Goal: Task Accomplishment & Management: Complete application form

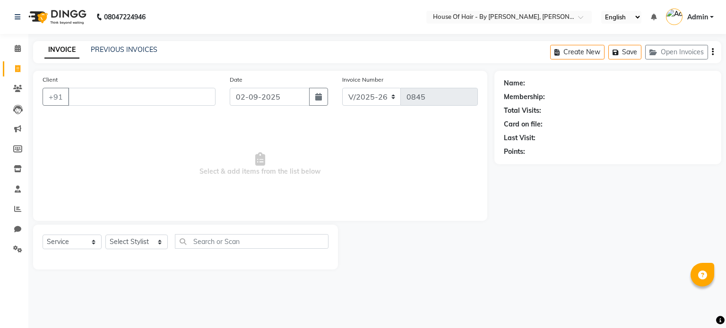
select select "7865"
select select "service"
click at [137, 242] on select "Select Stylist [PERSON_NAME] GALA [PERSON_NAME] Gala Wedding [PERSON_NAME] [PER…" at bounding box center [136, 242] width 62 height 15
select select "70376"
click at [105, 235] on select "Select Stylist [PERSON_NAME] GALA [PERSON_NAME] Gala Wedding [PERSON_NAME] [PER…" at bounding box center [136, 242] width 62 height 15
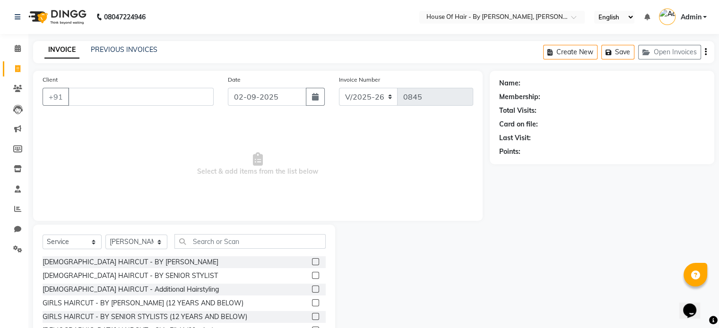
click at [312, 275] on label at bounding box center [315, 275] width 7 height 7
click at [312, 275] on input "checkbox" at bounding box center [315, 276] width 6 height 6
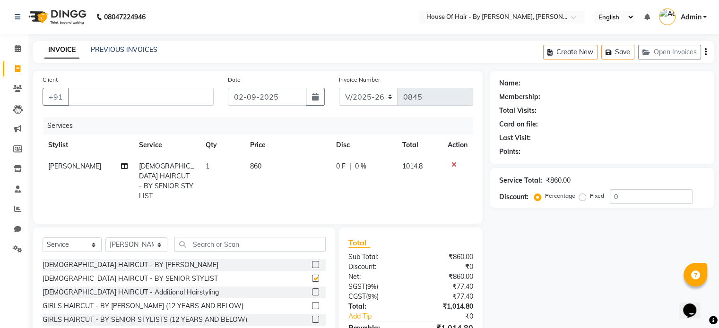
checkbox input "false"
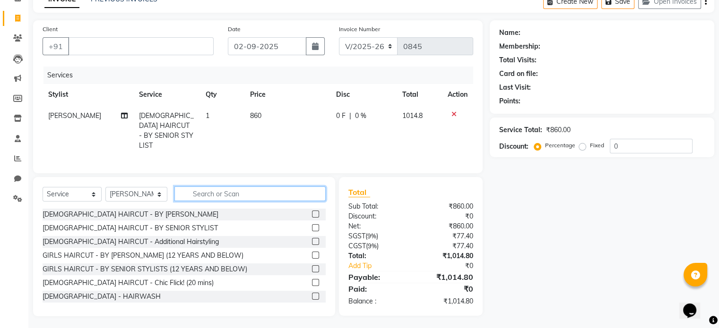
click at [210, 191] on input "text" at bounding box center [249, 194] width 151 height 15
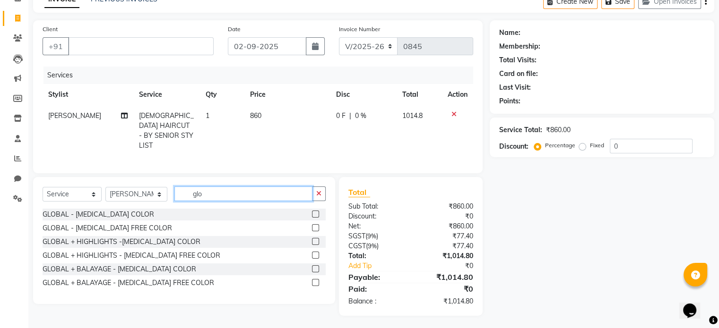
scroll to position [50, 0]
type input "glob"
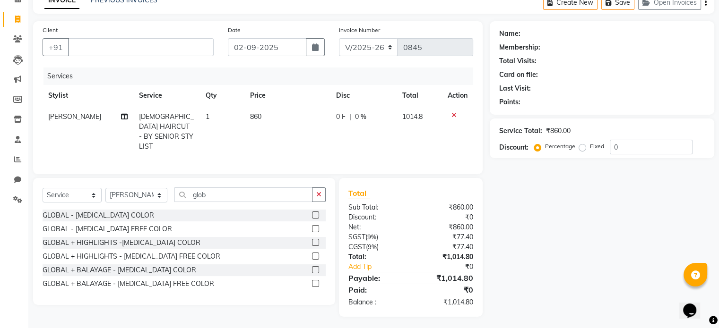
click at [317, 212] on label at bounding box center [315, 215] width 7 height 7
click at [317, 213] on input "checkbox" at bounding box center [315, 216] width 6 height 6
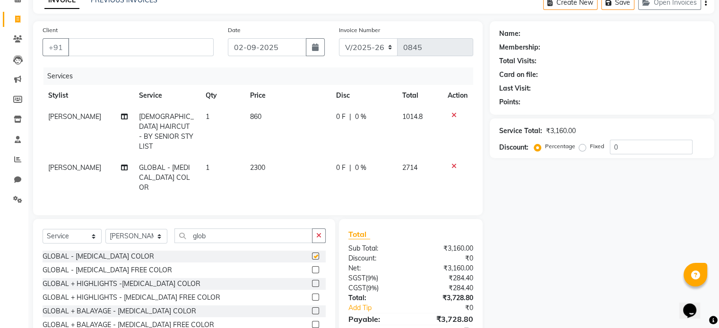
checkbox input "false"
click at [230, 229] on input "glob" at bounding box center [243, 236] width 138 height 15
type input "g"
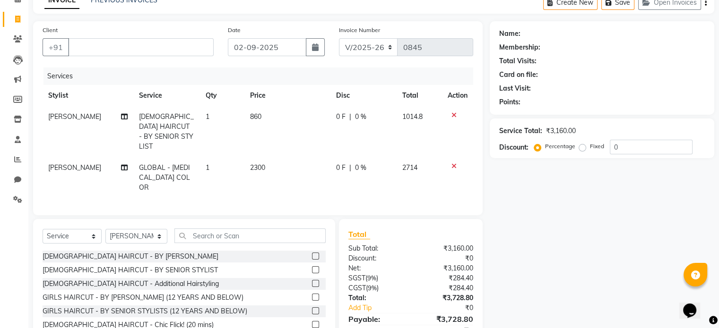
click at [312, 267] on label at bounding box center [315, 270] width 7 height 7
click at [312, 267] on input "checkbox" at bounding box center [315, 270] width 6 height 6
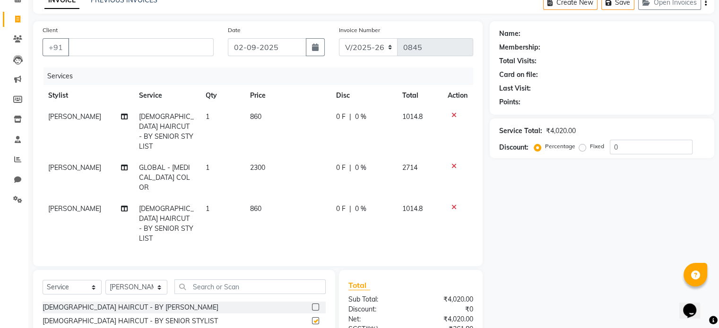
checkbox input "false"
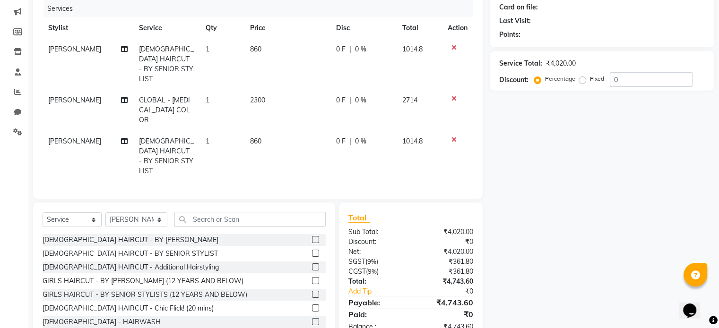
scroll to position [119, 0]
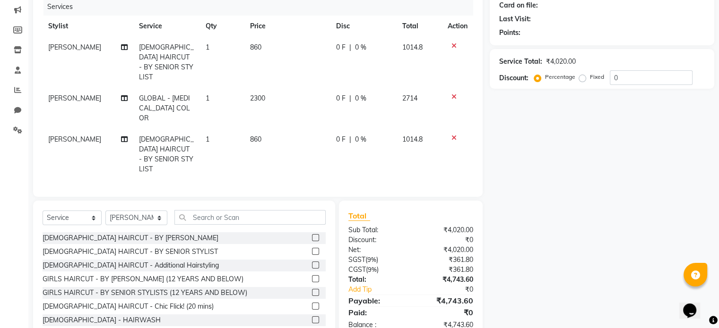
click at [261, 94] on span "2300" at bounding box center [257, 98] width 15 height 9
select select "70376"
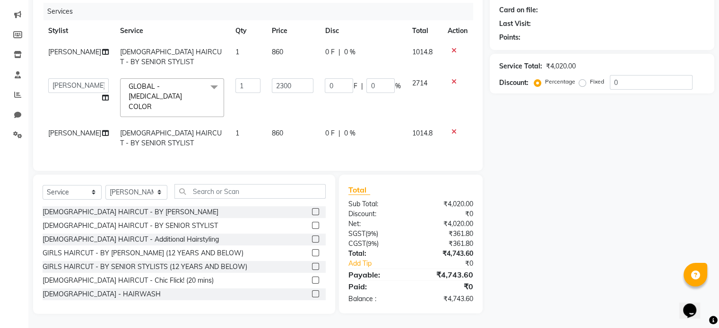
scroll to position [112, 0]
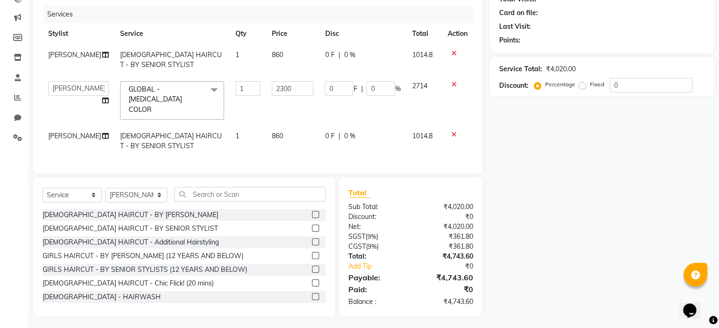
click at [266, 92] on td "2300" at bounding box center [292, 101] width 53 height 50
click at [275, 90] on input "2300" at bounding box center [293, 88] width 42 height 15
type input "8500"
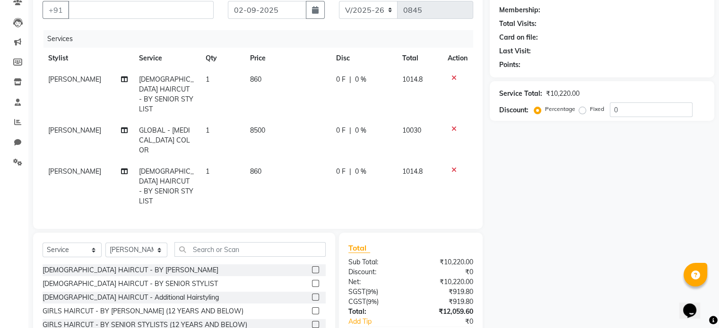
scroll to position [88, 0]
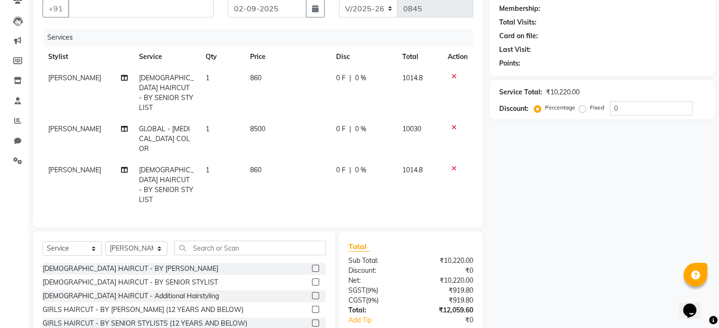
click at [590, 108] on label "Fixed" at bounding box center [597, 107] width 14 height 9
click at [582, 108] on input "Fixed" at bounding box center [584, 107] width 7 height 7
radio input "true"
click at [629, 113] on input "0" at bounding box center [651, 108] width 83 height 15
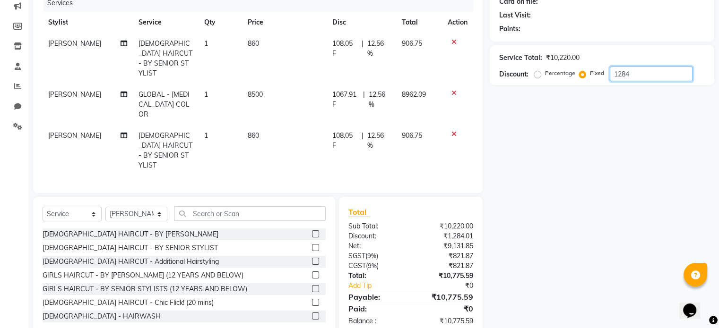
scroll to position [0, 0]
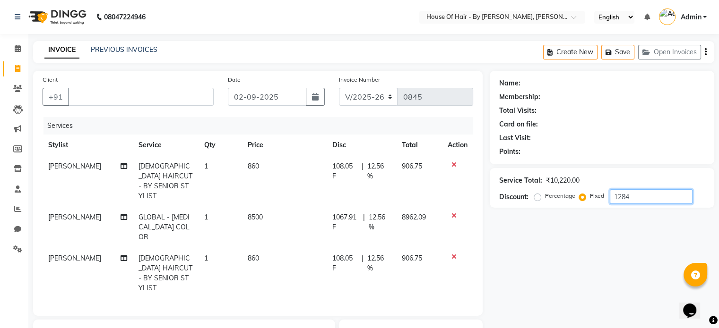
type input "1284"
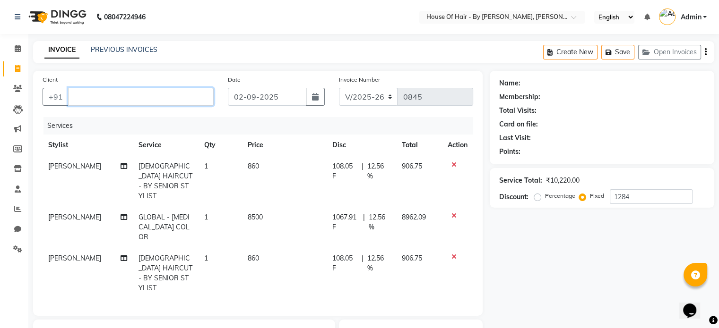
click at [165, 98] on input "Client" at bounding box center [141, 97] width 146 height 18
type input "s"
radio input "true"
type input "0"
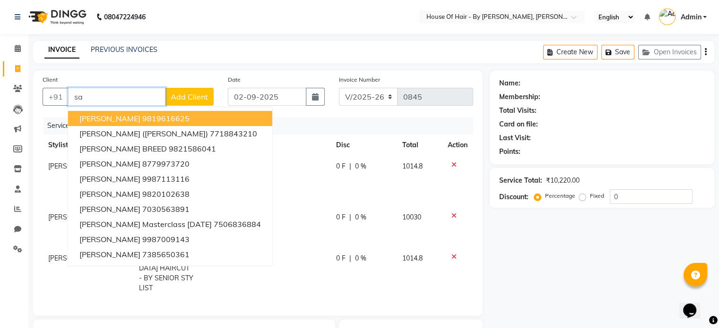
type input "s"
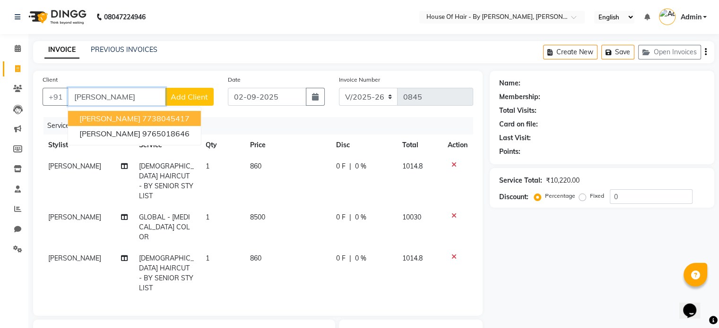
click at [142, 120] on ngb-highlight "7738045417" at bounding box center [165, 118] width 47 height 9
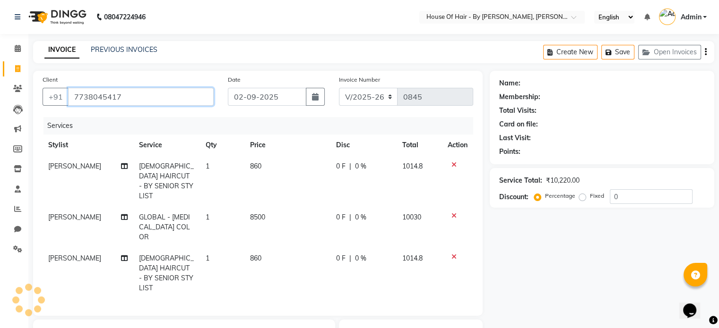
type input "7738045417"
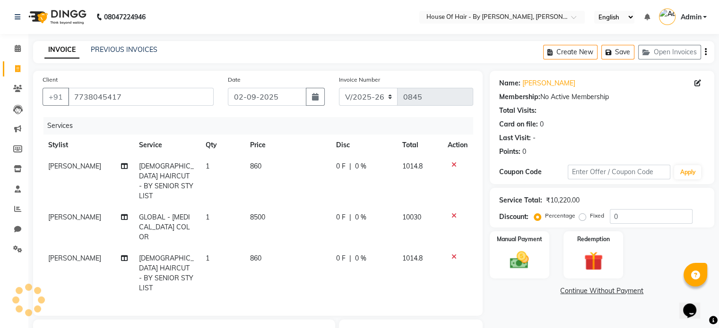
scroll to position [123, 0]
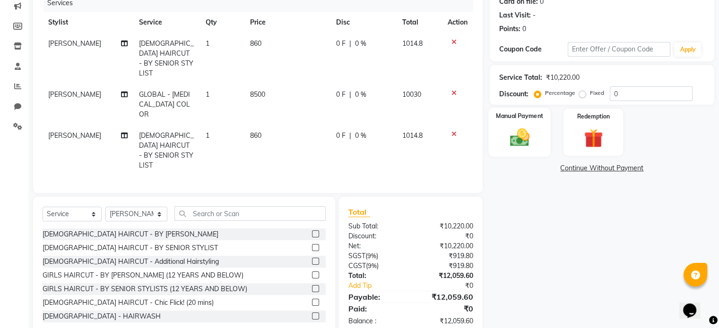
click at [518, 144] on img at bounding box center [519, 138] width 32 height 23
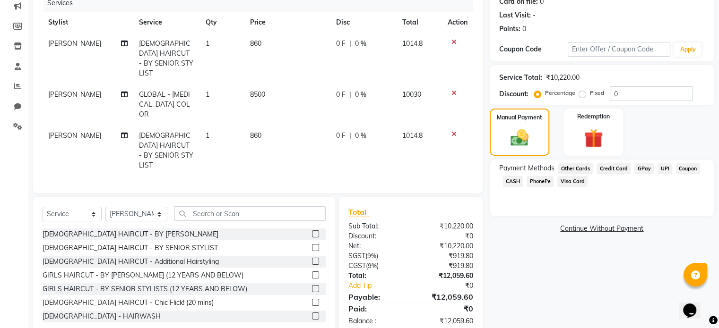
click at [617, 168] on span "Credit Card" at bounding box center [613, 168] width 34 height 11
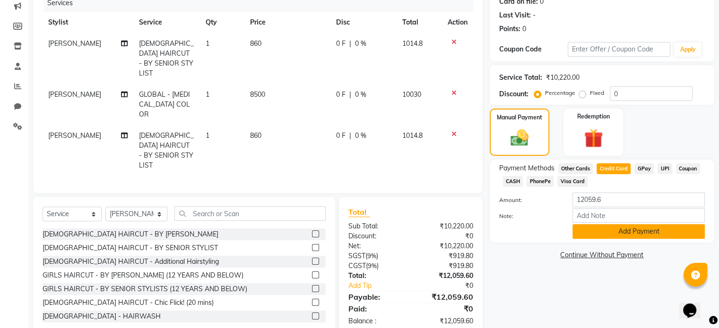
click at [608, 231] on button "Add Payment" at bounding box center [638, 231] width 132 height 15
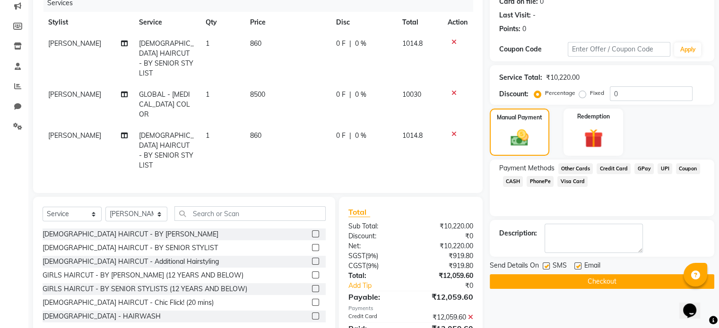
click at [590, 94] on label "Fixed" at bounding box center [597, 93] width 14 height 9
click at [584, 94] on input "Fixed" at bounding box center [584, 93] width 7 height 7
radio input "true"
click at [624, 96] on input "0" at bounding box center [651, 93] width 83 height 15
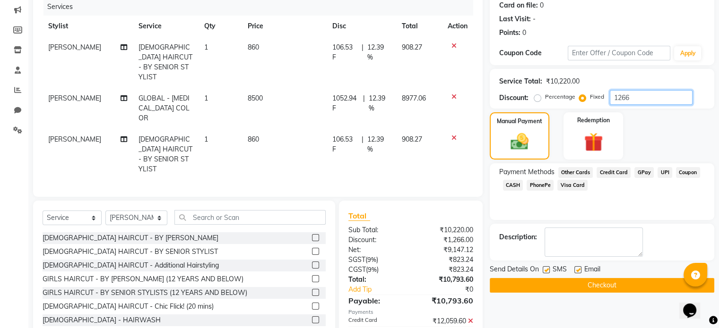
scroll to position [118, 0]
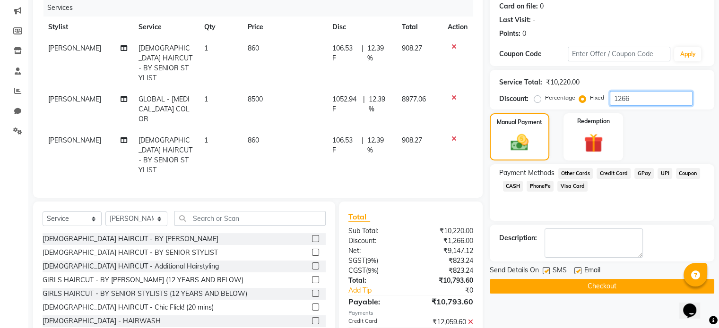
click at [629, 100] on input "1266" at bounding box center [651, 98] width 83 height 15
type input "1"
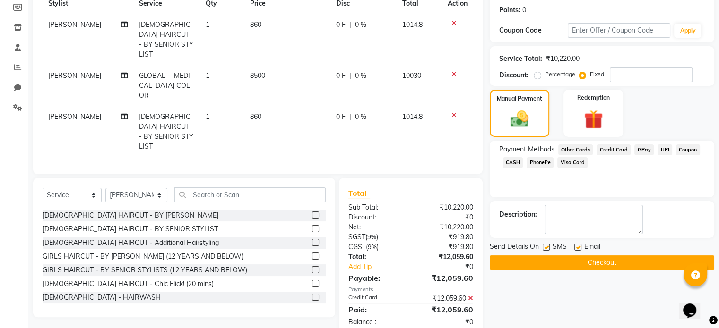
click at [468, 295] on icon at bounding box center [470, 298] width 5 height 7
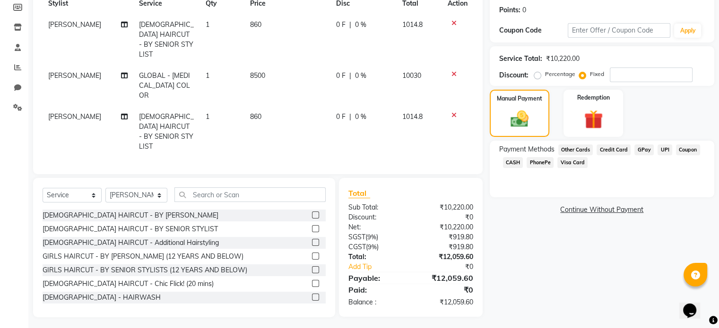
scroll to position [123, 0]
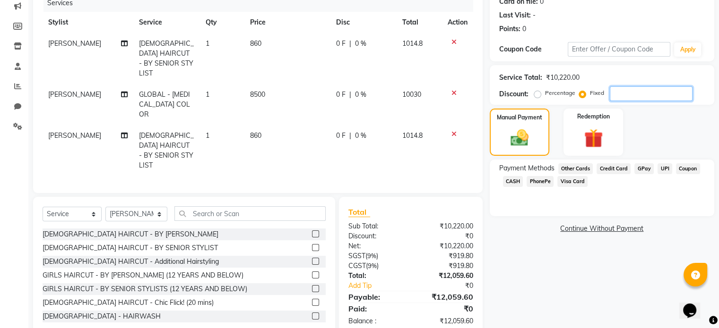
click at [621, 90] on input "number" at bounding box center [651, 93] width 83 height 15
type input "1284"
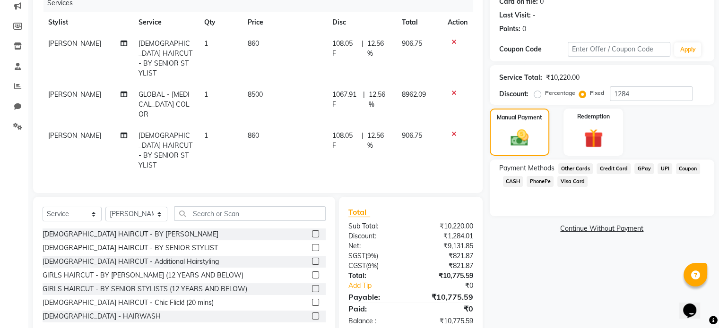
click at [614, 166] on span "Credit Card" at bounding box center [613, 168] width 34 height 11
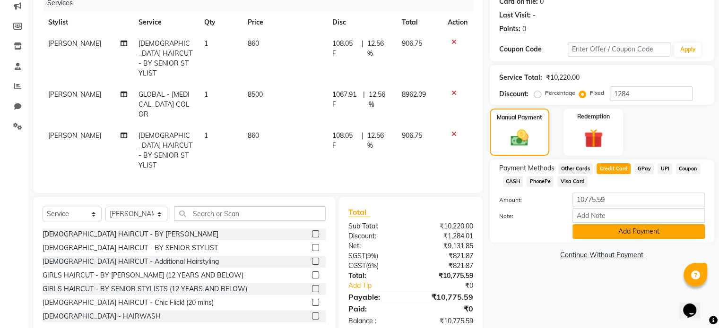
click at [602, 232] on button "Add Payment" at bounding box center [638, 231] width 132 height 15
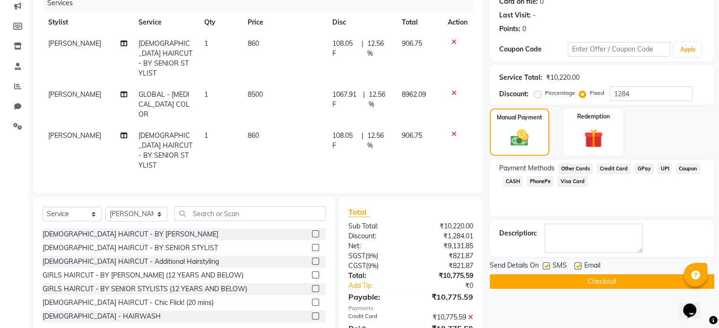
click at [587, 281] on button "Checkout" at bounding box center [602, 282] width 224 height 15
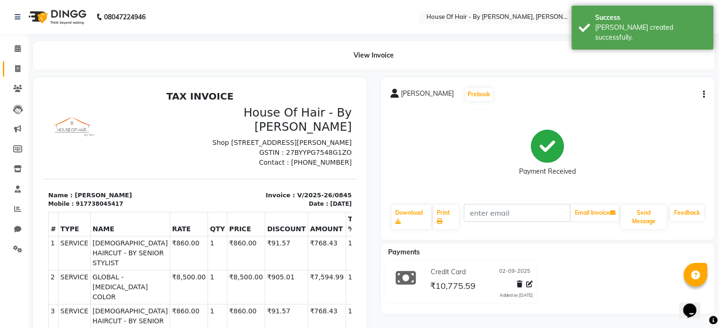
click at [17, 62] on link "Invoice" at bounding box center [14, 69] width 23 height 16
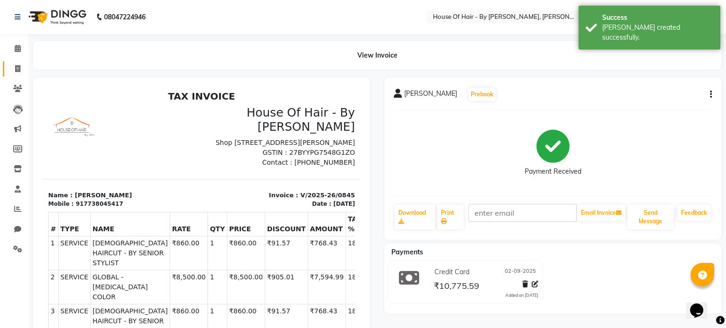
select select "7865"
select select "service"
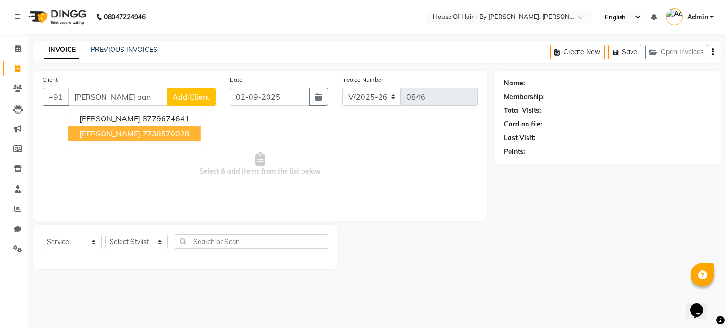
type input "[PERSON_NAME] pan"
click at [128, 244] on select "Select Stylist [PERSON_NAME] GALA [PERSON_NAME] Gala Wedding [PERSON_NAME] [PER…" at bounding box center [136, 242] width 62 height 15
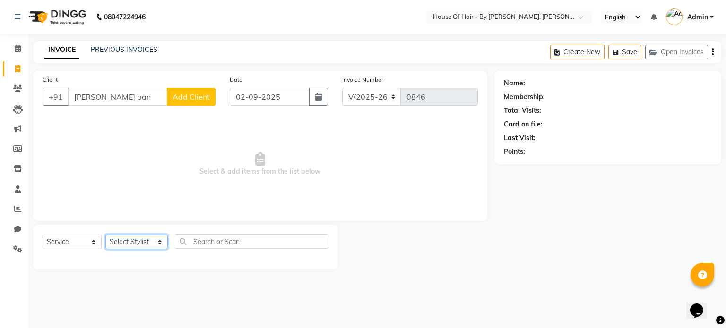
select select "70378"
click at [105, 235] on select "Select Stylist [PERSON_NAME] GALA [PERSON_NAME] Gala Wedding [PERSON_NAME] [PER…" at bounding box center [136, 242] width 62 height 15
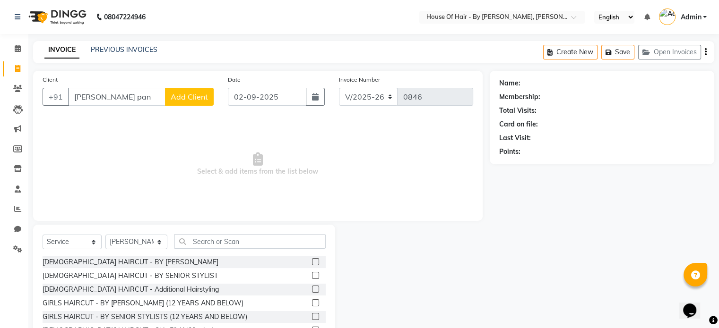
click at [312, 277] on label at bounding box center [315, 275] width 7 height 7
click at [312, 277] on input "checkbox" at bounding box center [315, 276] width 6 height 6
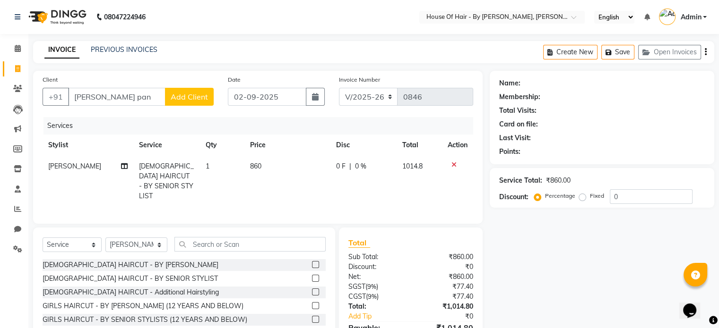
click at [312, 275] on label at bounding box center [315, 278] width 7 height 7
click at [312, 276] on input "checkbox" at bounding box center [315, 279] width 6 height 6
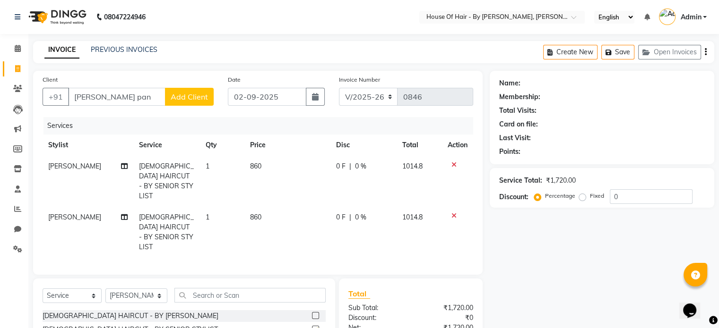
checkbox input "false"
click at [225, 288] on input "text" at bounding box center [249, 295] width 151 height 15
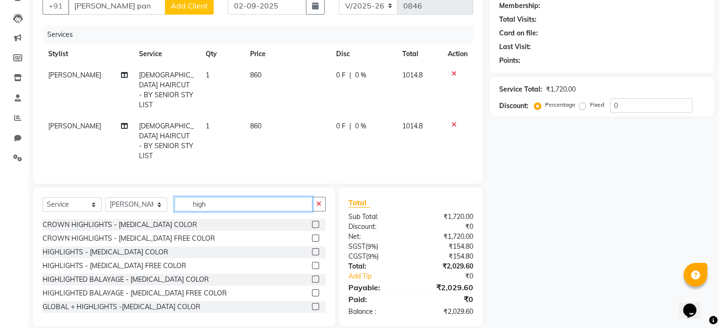
type input "high"
click at [312, 276] on label at bounding box center [315, 279] width 7 height 7
click at [312, 277] on input "checkbox" at bounding box center [315, 280] width 6 height 6
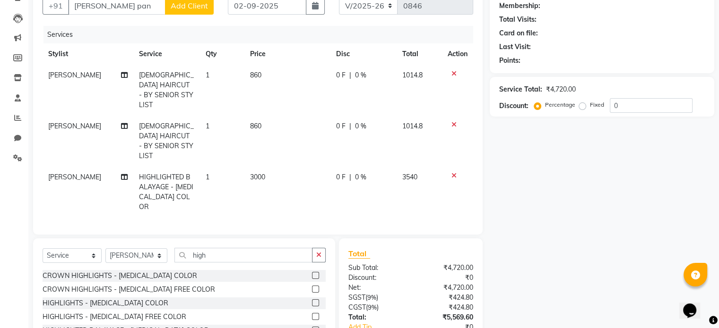
checkbox input "false"
click at [266, 167] on td "3000" at bounding box center [287, 192] width 86 height 51
select select "70378"
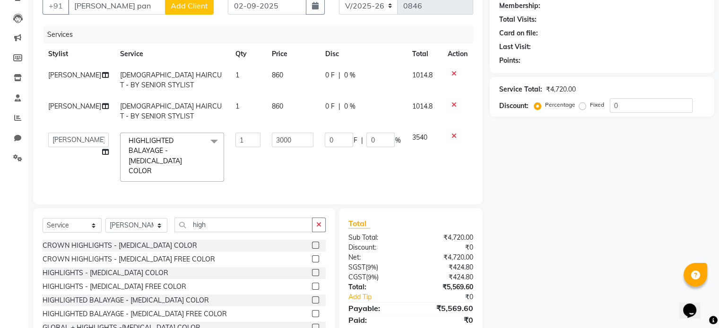
click at [266, 158] on td "3000" at bounding box center [292, 157] width 53 height 60
click at [274, 146] on input "3000" at bounding box center [293, 140] width 42 height 15
type input "8800"
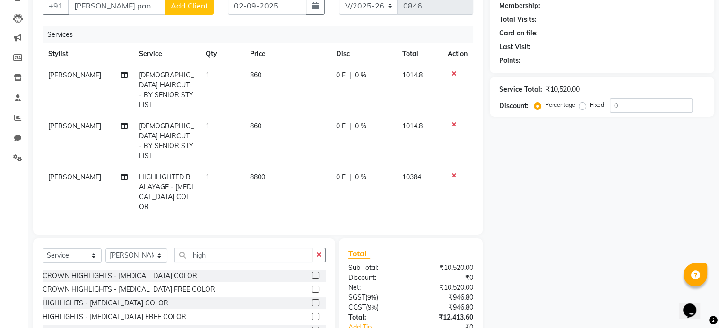
scroll to position [132, 0]
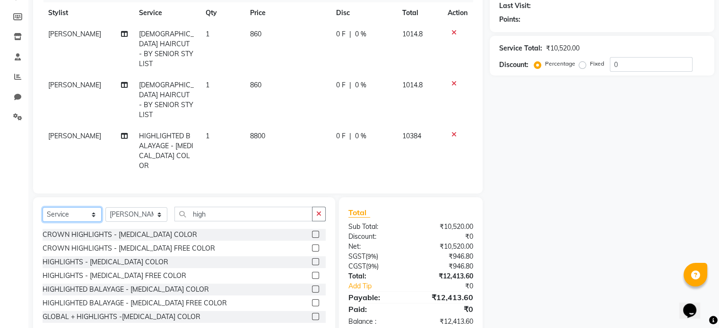
click at [60, 207] on select "Select Service Product Membership Package Voucher Prepaid Gift Card" at bounding box center [72, 214] width 59 height 15
select select "product"
click at [43, 207] on select "Select Service Product Membership Package Voucher Prepaid Gift Card" at bounding box center [72, 214] width 59 height 15
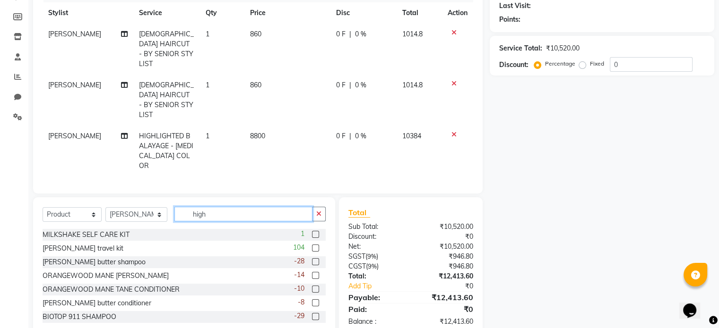
click at [219, 207] on input "high" at bounding box center [243, 214] width 138 height 15
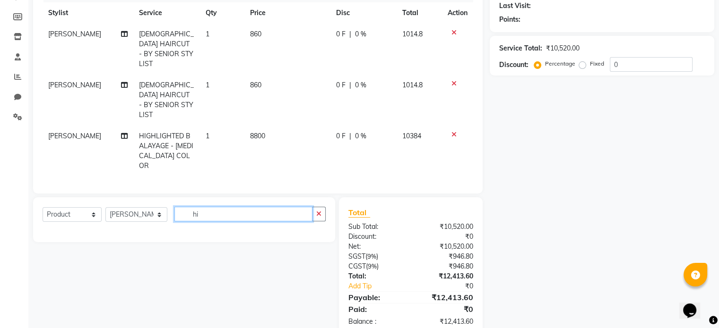
type input "h"
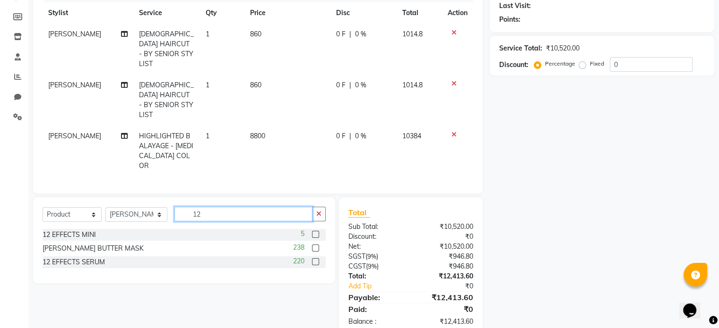
type input "12"
click at [313, 258] on label at bounding box center [315, 261] width 7 height 7
click at [313, 259] on input "checkbox" at bounding box center [315, 262] width 6 height 6
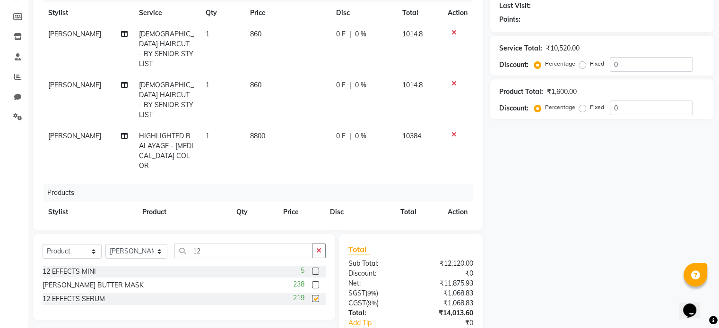
checkbox input "false"
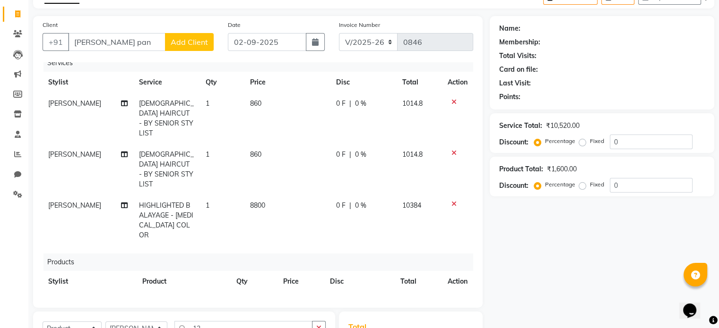
scroll to position [191, 0]
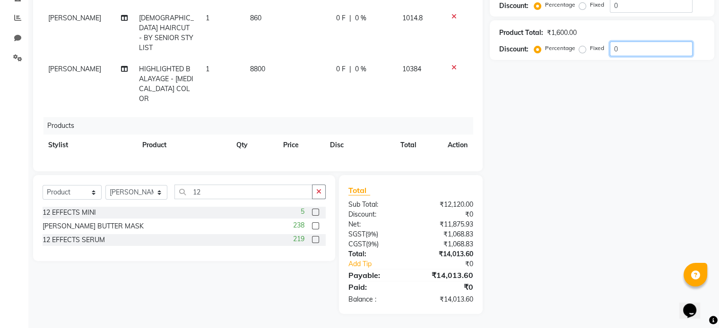
drag, startPoint x: 618, startPoint y: 50, endPoint x: 578, endPoint y: 49, distance: 39.7
click at [578, 49] on div "Percentage Fixed 0" at bounding box center [614, 49] width 156 height 15
click at [590, 5] on label "Fixed" at bounding box center [597, 4] width 14 height 9
click at [582, 5] on input "Fixed" at bounding box center [584, 4] width 7 height 7
radio input "true"
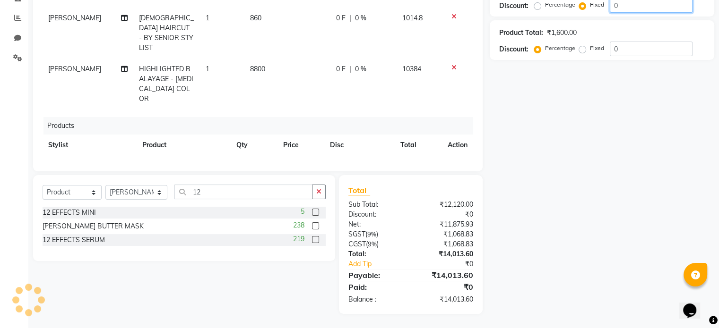
click at [626, 7] on input "0" at bounding box center [651, 5] width 83 height 15
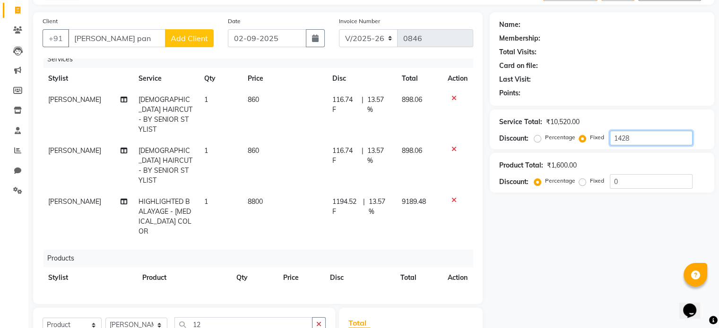
scroll to position [77, 0]
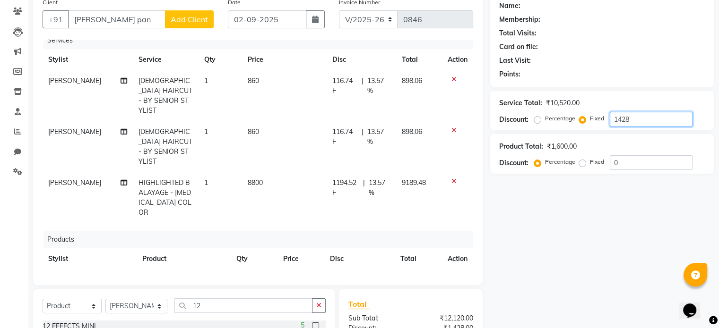
type input "1428"
click at [121, 20] on input "[PERSON_NAME] pan" at bounding box center [116, 19] width 97 height 18
type input "[PERSON_NAME] pa"
radio input "true"
type input "0"
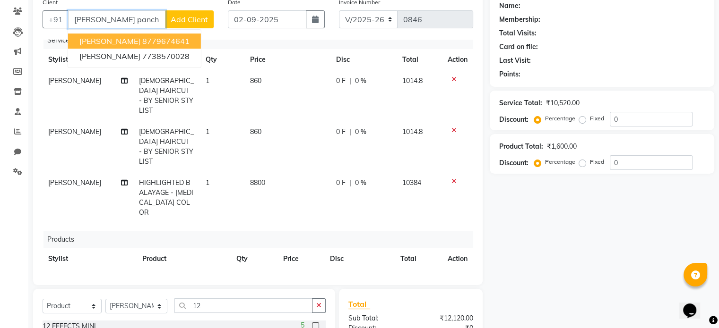
click at [144, 41] on ngb-highlight "8779674641" at bounding box center [165, 40] width 47 height 9
type input "8779674641"
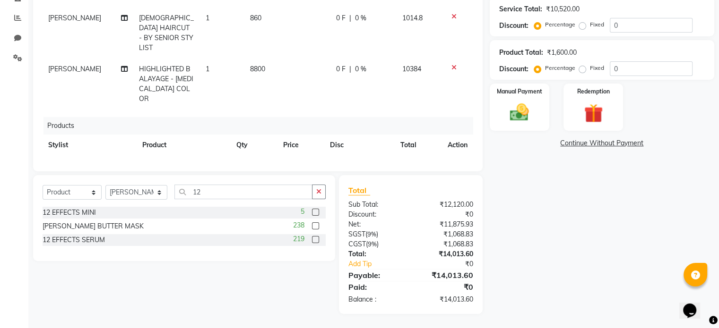
scroll to position [191, 0]
drag, startPoint x: 630, startPoint y: 23, endPoint x: 578, endPoint y: 25, distance: 52.0
click at [578, 25] on div "Percentage Fixed 0" at bounding box center [614, 25] width 156 height 15
click at [590, 25] on label "Fixed" at bounding box center [597, 25] width 14 height 9
click at [581, 25] on input "Fixed" at bounding box center [584, 25] width 7 height 7
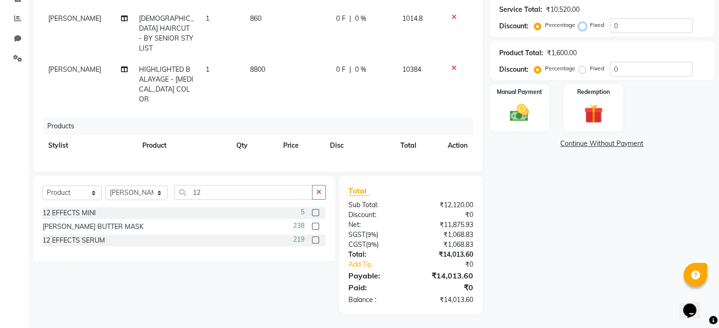
radio input "true"
click at [624, 27] on input "0" at bounding box center [651, 25] width 83 height 15
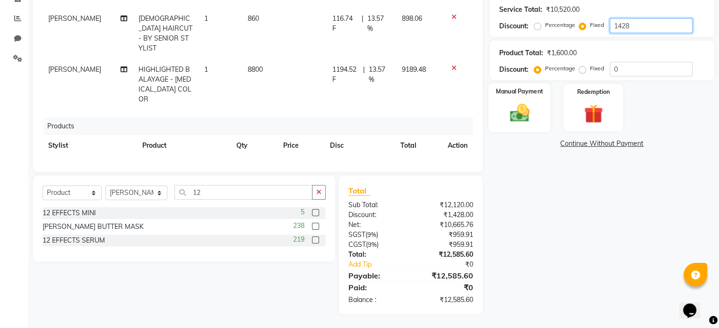
type input "1428"
click at [527, 105] on img at bounding box center [519, 113] width 32 height 23
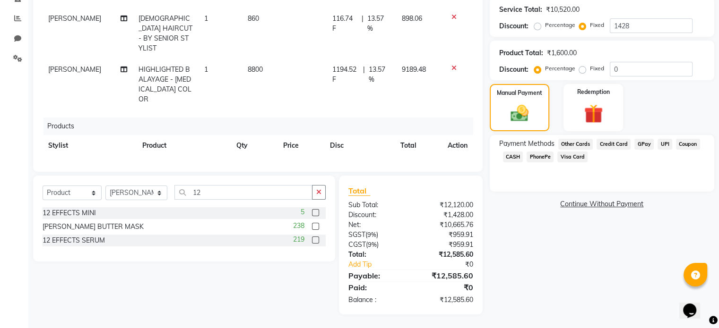
click at [643, 145] on span "GPay" at bounding box center [643, 144] width 19 height 11
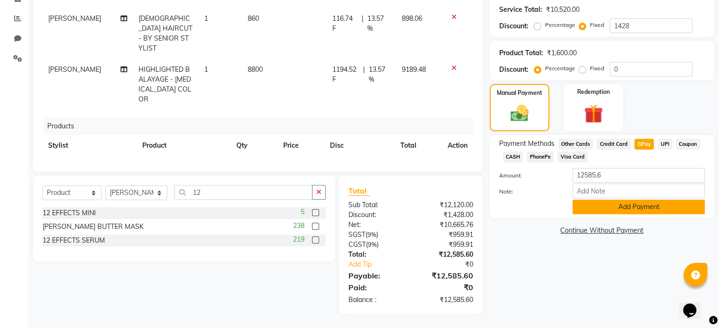
click at [626, 202] on button "Add Payment" at bounding box center [638, 207] width 132 height 15
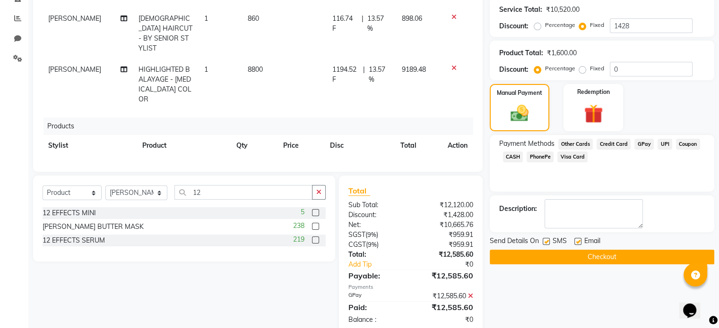
scroll to position [211, 0]
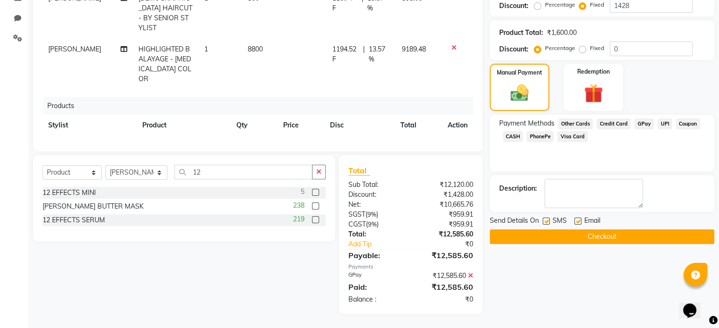
click at [589, 238] on button "Checkout" at bounding box center [602, 237] width 224 height 15
